Goal: Task Accomplishment & Management: Manage account settings

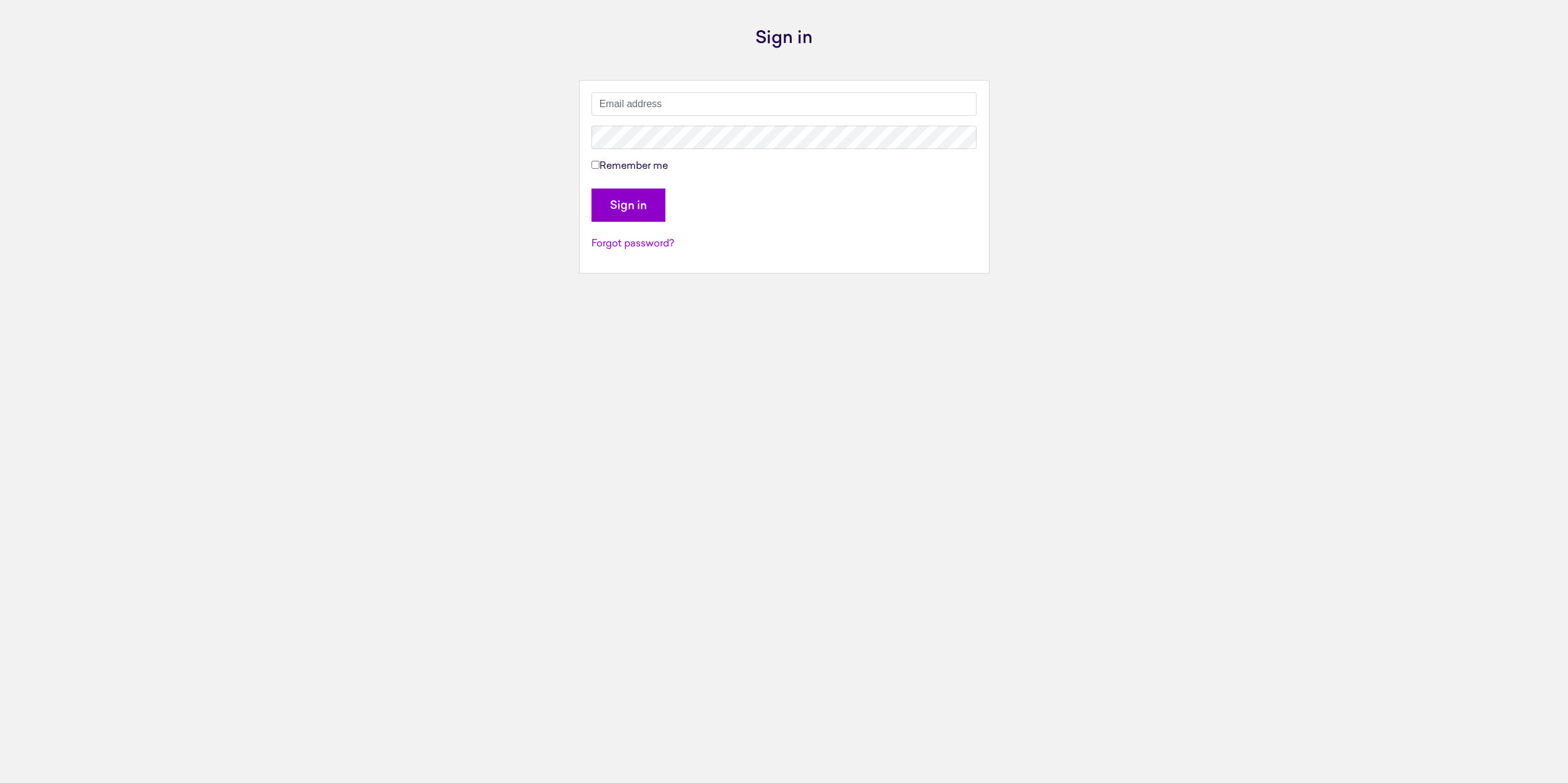
click at [631, 98] on input "text" at bounding box center [784, 104] width 385 height 24
type input "[PERSON_NAME][EMAIL_ADDRESS][PERSON_NAME][DOMAIN_NAME]"
click at [591, 189] on input "Sign in" at bounding box center [628, 205] width 74 height 33
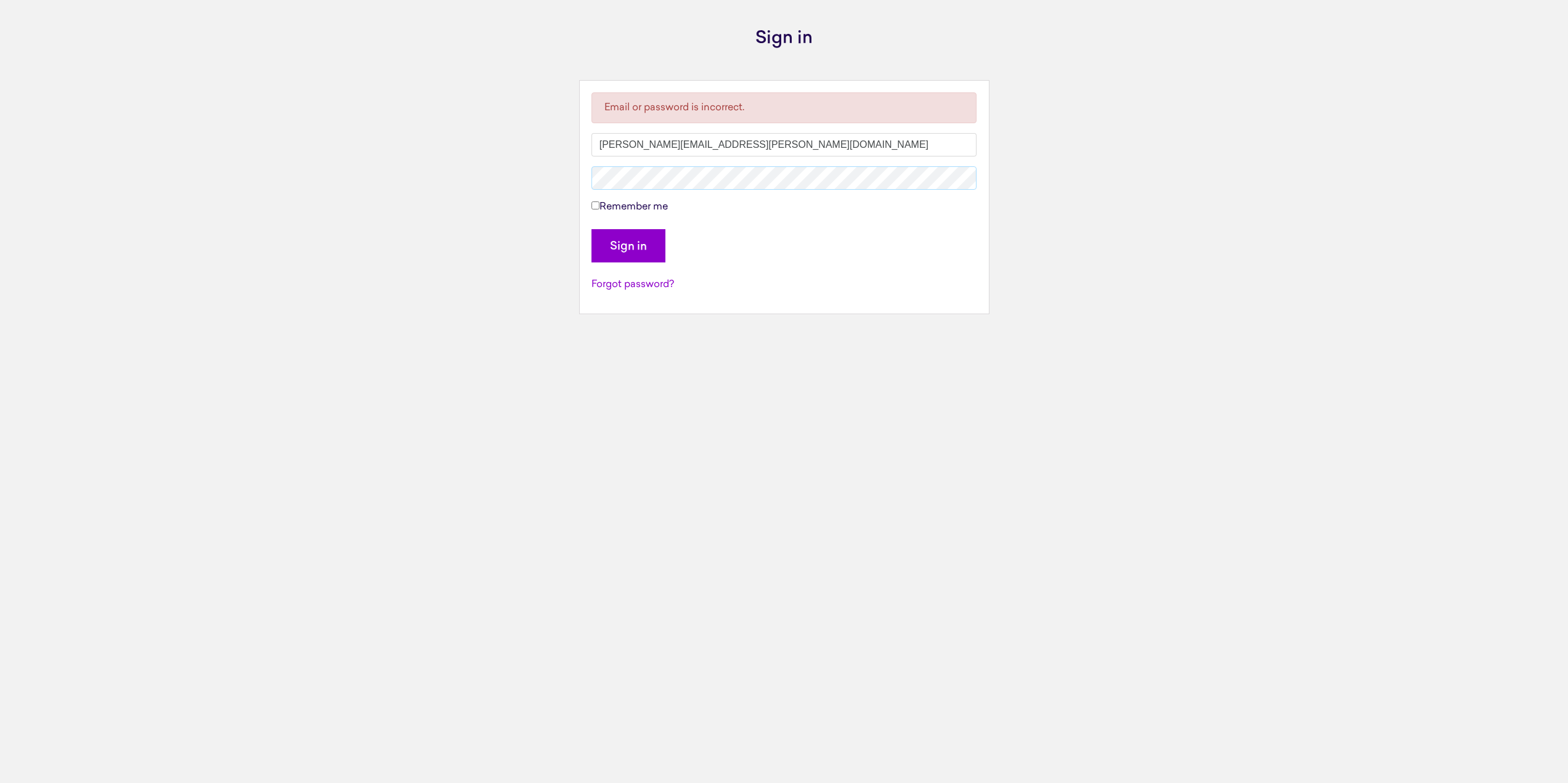
click at [591, 229] on input "Sign in" at bounding box center [628, 246] width 74 height 33
